Goal: Transaction & Acquisition: Purchase product/service

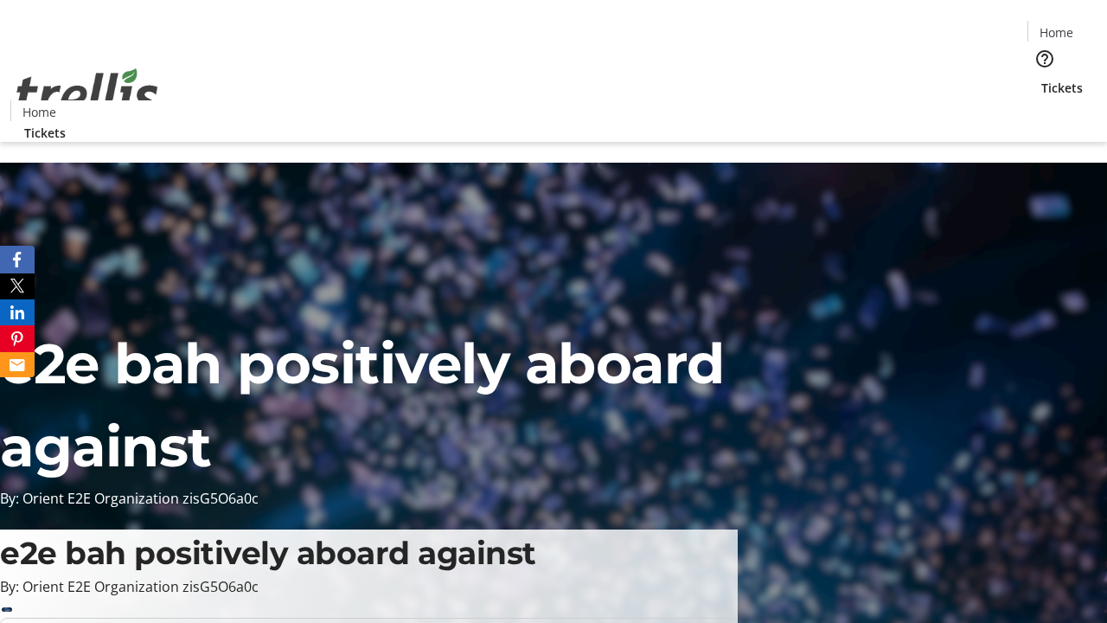
click at [1058, 26] on span "Sign Up" at bounding box center [1065, 24] width 50 height 21
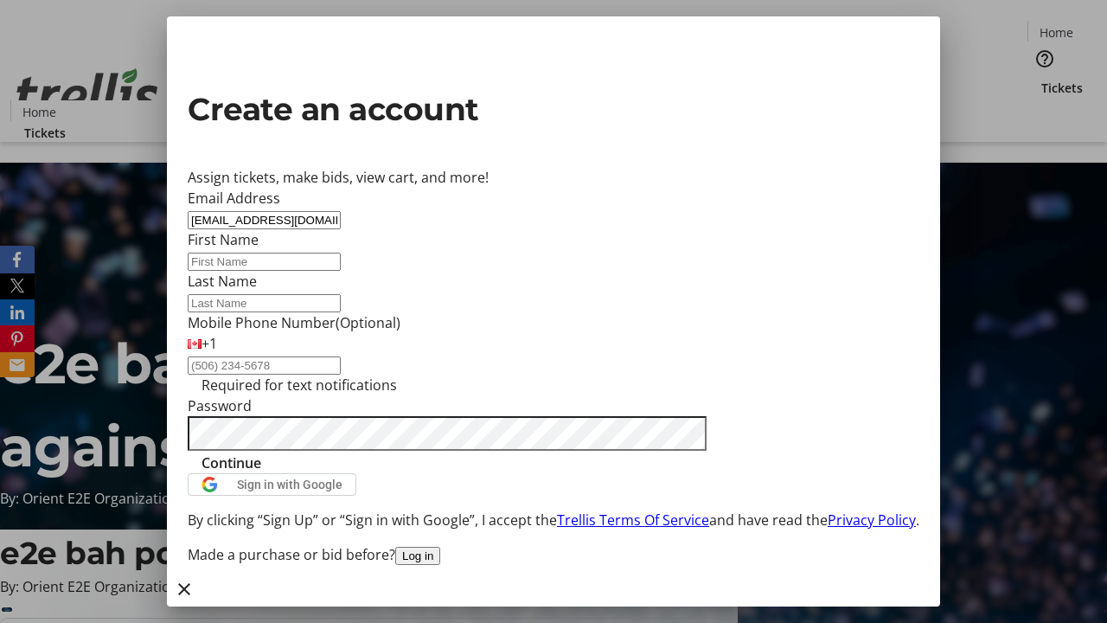
type input "[EMAIL_ADDRESS][DOMAIN_NAME]"
type input "Breanne"
type input "[PERSON_NAME]"
click at [261, 473] on span "Continue" at bounding box center [232, 462] width 60 height 21
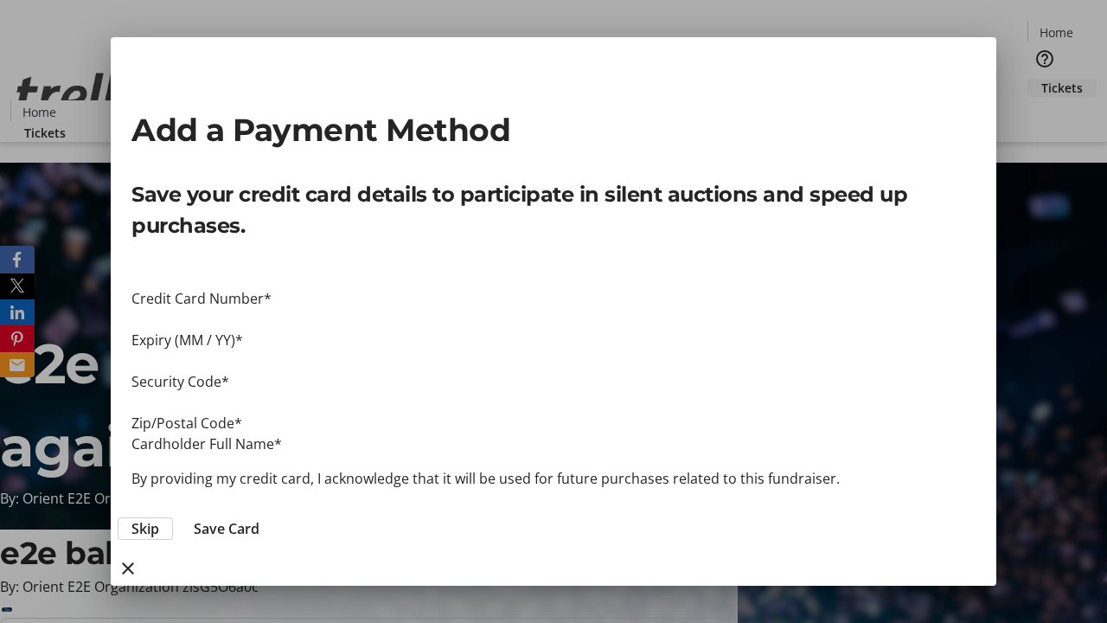
click at [159, 518] on span "Skip" at bounding box center [145, 528] width 28 height 21
click at [1042, 79] on span "Tickets" at bounding box center [1063, 88] width 42 height 18
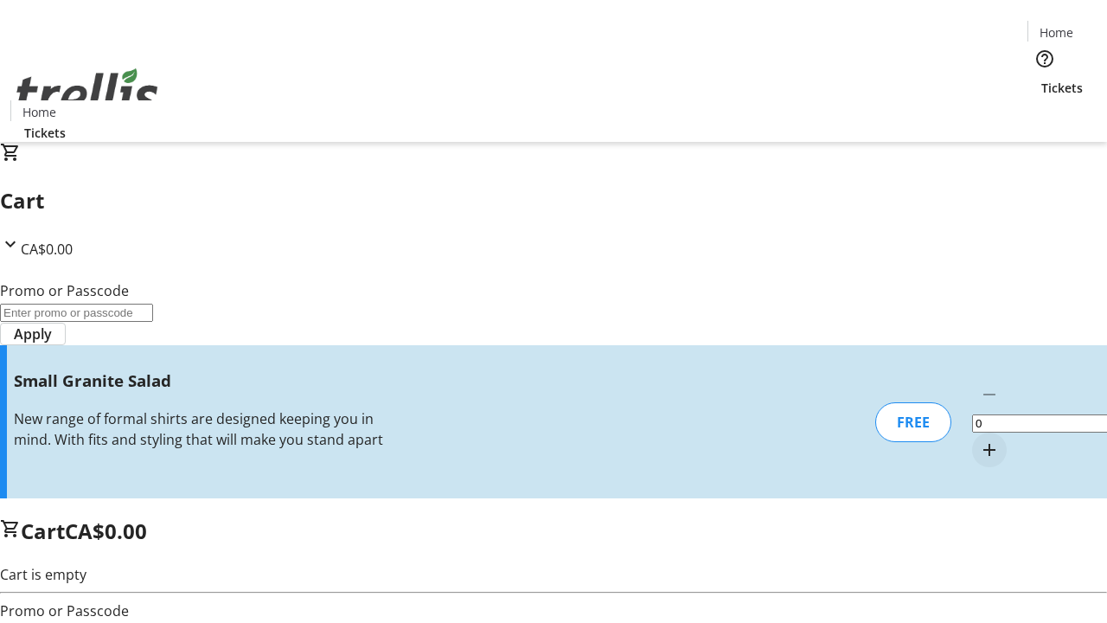
click at [979, 439] on mat-icon "Increment by one" at bounding box center [989, 449] width 21 height 21
type input "1"
